Goal: Task Accomplishment & Management: Manage account settings

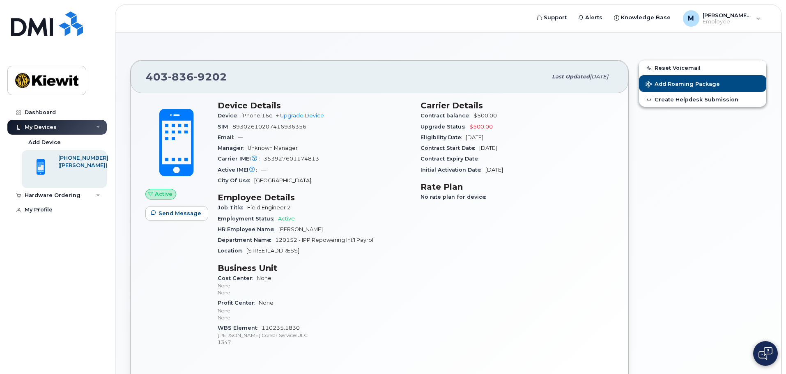
click at [358, 170] on div "Active IMEI Active IMEI is refreshed daily with a delay of up to 48 hours follo…" at bounding box center [314, 170] width 193 height 11
click at [266, 208] on span "Field Engineer 2" at bounding box center [269, 207] width 44 height 6
click at [309, 264] on h3 "Business Unit" at bounding box center [314, 268] width 193 height 10
click at [371, 236] on div "Department Name 120152 - IPP Repowering Int'l Payroll" at bounding box center [314, 240] width 193 height 11
click at [321, 241] on span "120152 - IPP Repowering Int'l Payroll" at bounding box center [324, 240] width 99 height 6
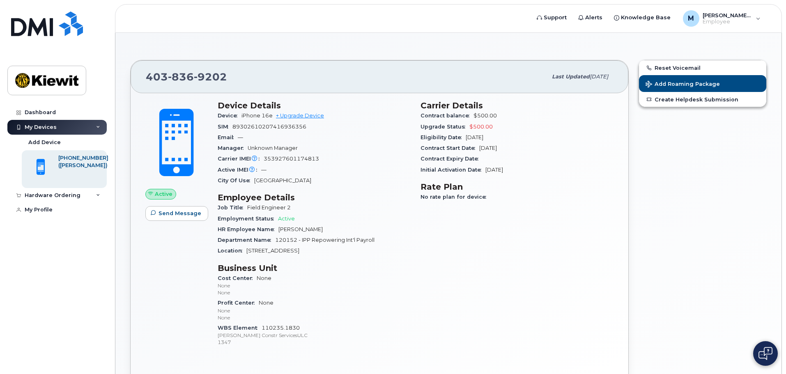
click at [314, 241] on span "120152 - IPP Repowering Int'l Payroll" at bounding box center [324, 240] width 99 height 6
click at [294, 241] on span "120152 - IPP Repowering Int'l Payroll" at bounding box center [324, 240] width 99 height 6
click at [353, 236] on div "Department Name 120152 - IPP Repowering Int'l Payroll" at bounding box center [314, 240] width 193 height 11
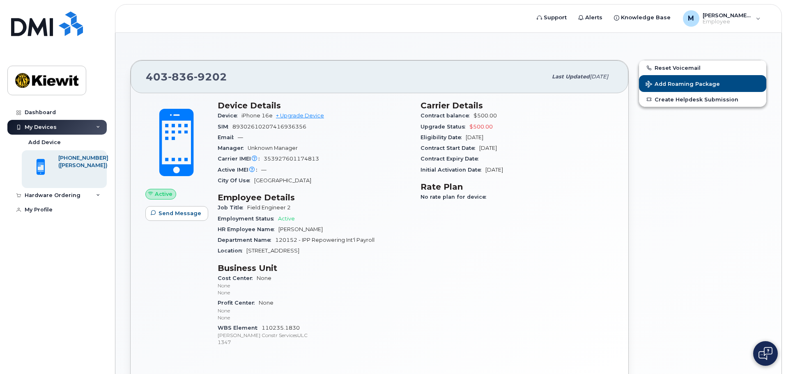
click at [426, 235] on div "Carrier Details Contract balance $500.00 Upgrade Status $500.00 Eligibility Dat…" at bounding box center [516, 227] width 203 height 263
drag, startPoint x: 414, startPoint y: 284, endPoint x: 519, endPoint y: 218, distance: 123.8
click at [414, 284] on div "Device Details Device iPhone 16e + Upgrade Device SIM [TECHNICAL_ID] Email — Ma…" at bounding box center [314, 227] width 203 height 263
click at [419, 264] on div "Carrier Details Contract balance $500.00 Upgrade Status $500.00 Eligibility Dat…" at bounding box center [516, 227] width 203 height 263
click at [505, 196] on div "No rate plan for device" at bounding box center [516, 197] width 193 height 11
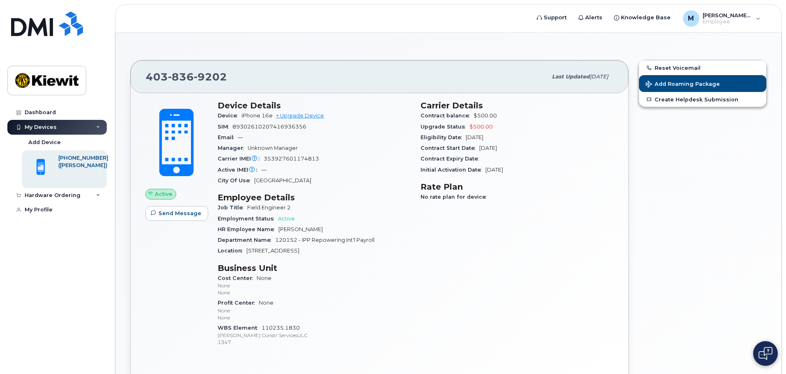
click at [620, 178] on div "Active Send Message Device Details Device iPhone 16e + Upgrade Device SIM [TECH…" at bounding box center [380, 242] width 498 height 298
click at [707, 126] on div "Reset Voicemail Add Roaming Package Create Helpdesk Submission" at bounding box center [702, 225] width 138 height 341
click at [679, 81] on span "Add Roaming Package" at bounding box center [682, 85] width 74 height 8
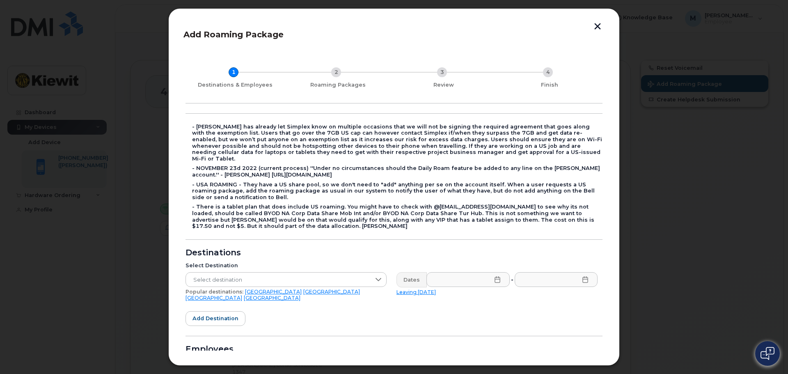
click at [599, 24] on button "button" at bounding box center [598, 27] width 12 height 9
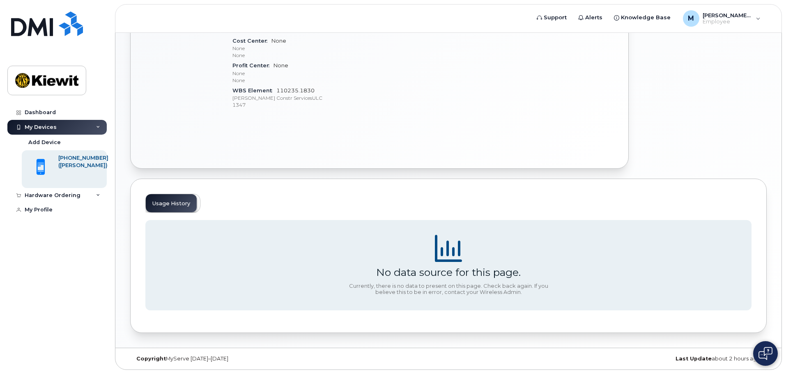
scroll to position [48, 0]
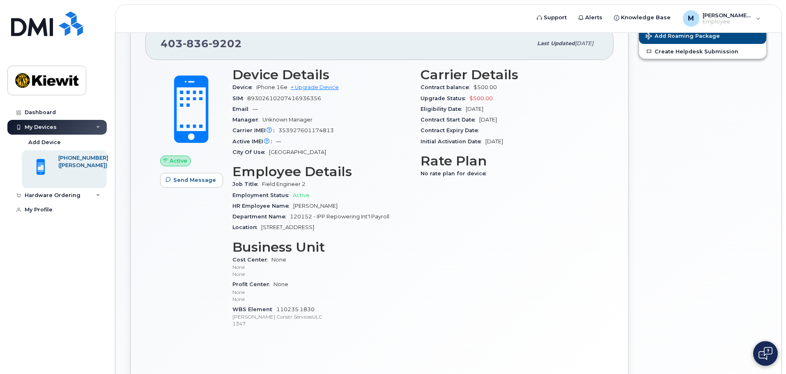
click at [473, 177] on div "No rate plan for device" at bounding box center [509, 173] width 178 height 11
click at [466, 170] on div "No rate plan for device" at bounding box center [509, 173] width 178 height 11
click at [449, 172] on span "No rate plan for device" at bounding box center [455, 173] width 70 height 6
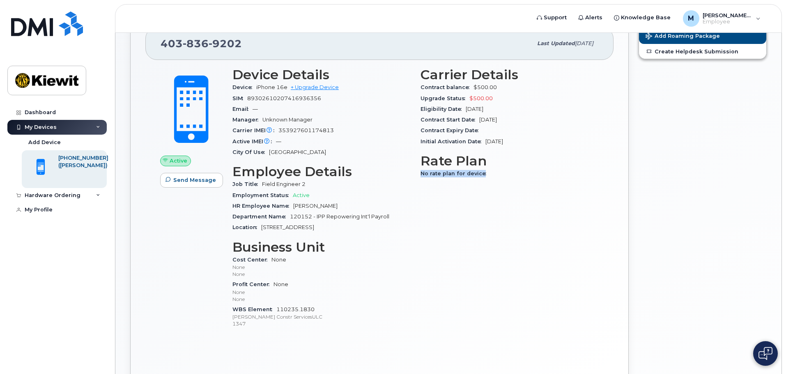
click at [449, 172] on span "No rate plan for device" at bounding box center [455, 173] width 70 height 6
click at [462, 131] on span "Contract Expiry Date" at bounding box center [451, 130] width 62 height 6
click at [498, 133] on div "Contract Expiry Date" at bounding box center [509, 130] width 178 height 11
click at [503, 143] on span "[DATE]" at bounding box center [494, 141] width 18 height 6
click at [309, 125] on div "Carrier IMEI Carrier IMEI is reported during the last billing cycle or change o…" at bounding box center [321, 130] width 178 height 11
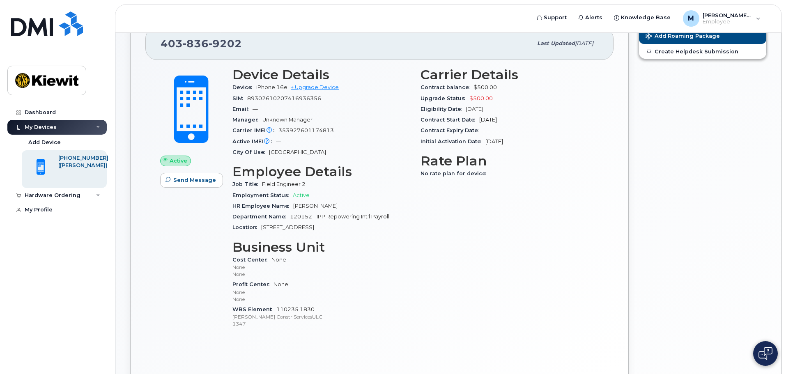
click at [177, 159] on span "Active" at bounding box center [179, 161] width 18 height 8
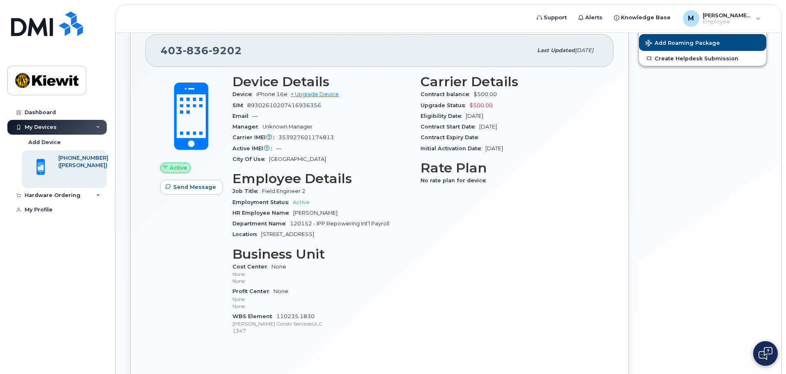
scroll to position [0, 0]
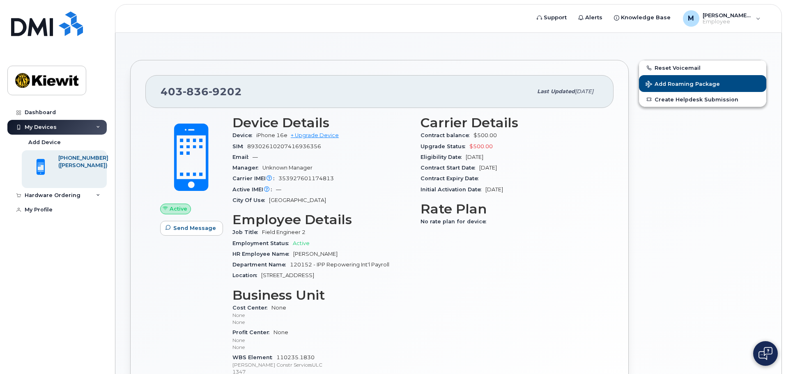
click at [576, 88] on span "[DATE]" at bounding box center [584, 91] width 18 height 6
click at [508, 272] on div "Carrier Details Contract balance $500.00 Upgrade Status $500.00 Eligibility Dat…" at bounding box center [509, 249] width 188 height 278
click at [713, 209] on div "Reset Voicemail Add Roaming Package Create Helpdesk Submission" at bounding box center [702, 247] width 138 height 385
